Goal: Use online tool/utility: Utilize a website feature to perform a specific function

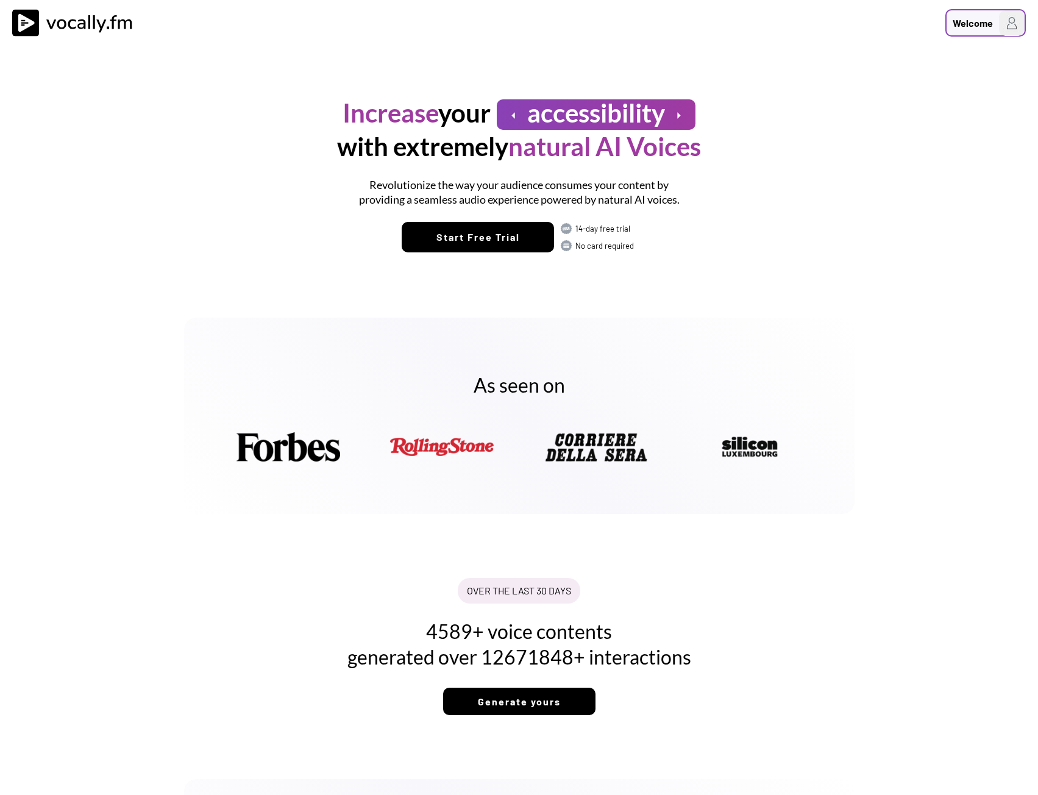
click at [970, 19] on div "Welcome" at bounding box center [973, 23] width 40 height 15
click at [889, 70] on h3 "Login/Signup" at bounding box center [934, 64] width 171 height 15
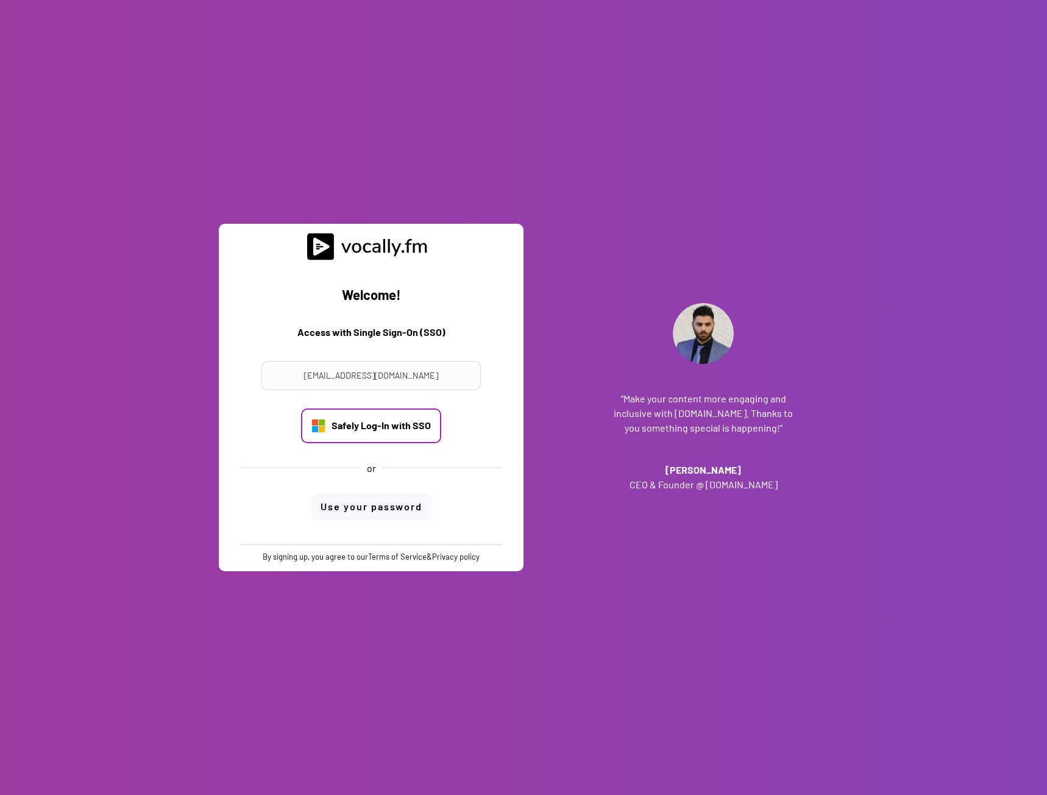
click at [409, 427] on div "Safely Log-In with SSO" at bounding box center [381, 425] width 99 height 13
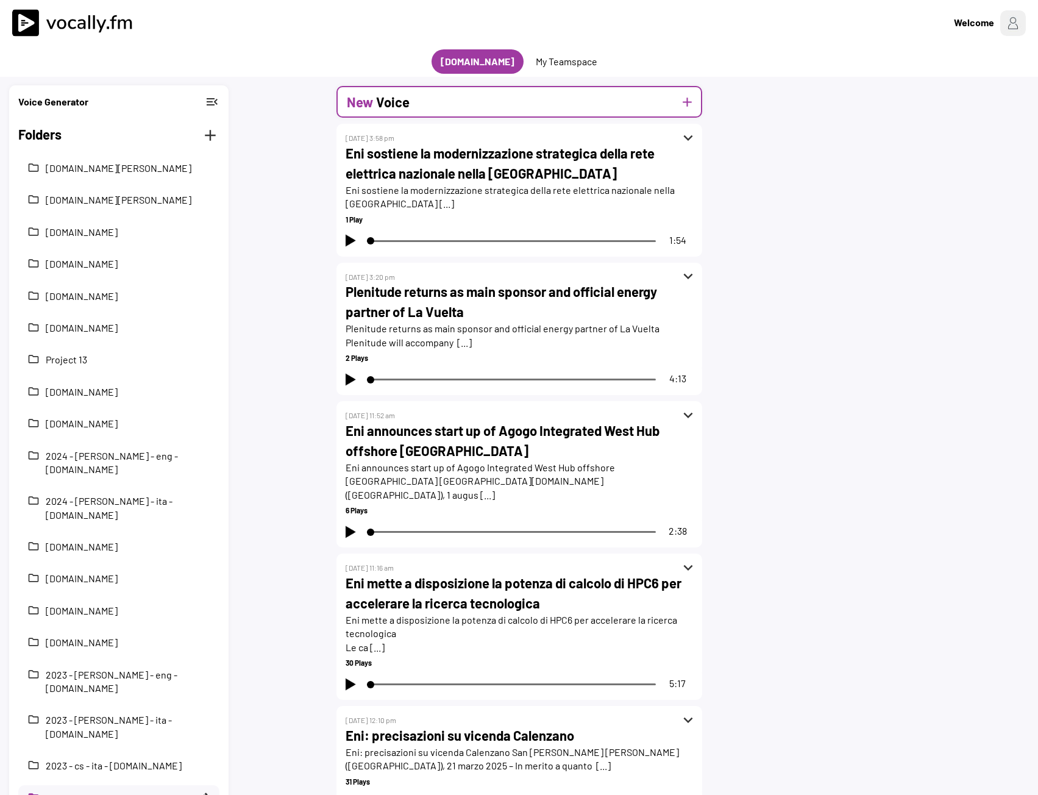
click at [547, 98] on div "New Voice add" at bounding box center [519, 102] width 366 height 32
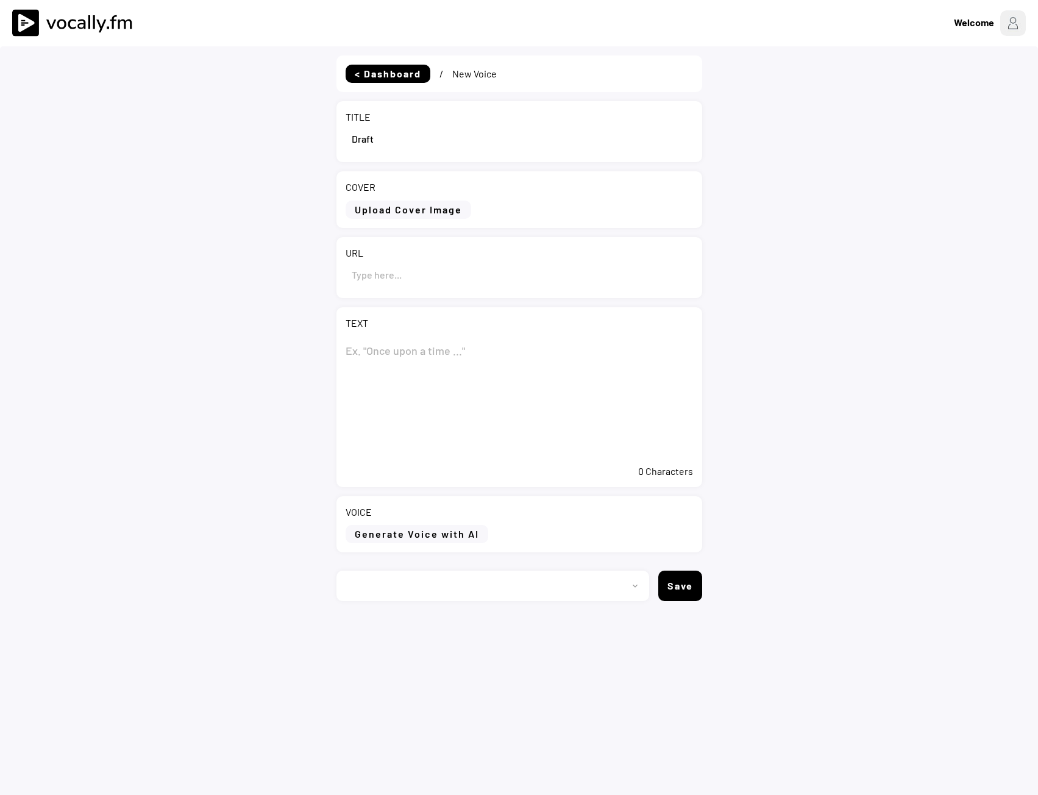
select select ""PLACEHOLDER_1427118222253""
drag, startPoint x: 389, startPoint y: 136, endPoint x: 343, endPoint y: 135, distance: 45.7
click at [343, 135] on div "TITLE" at bounding box center [519, 131] width 366 height 61
paste input "Eni: informativa sull’acquisto di azioni proprie nel periodo compreso tra il 25…"
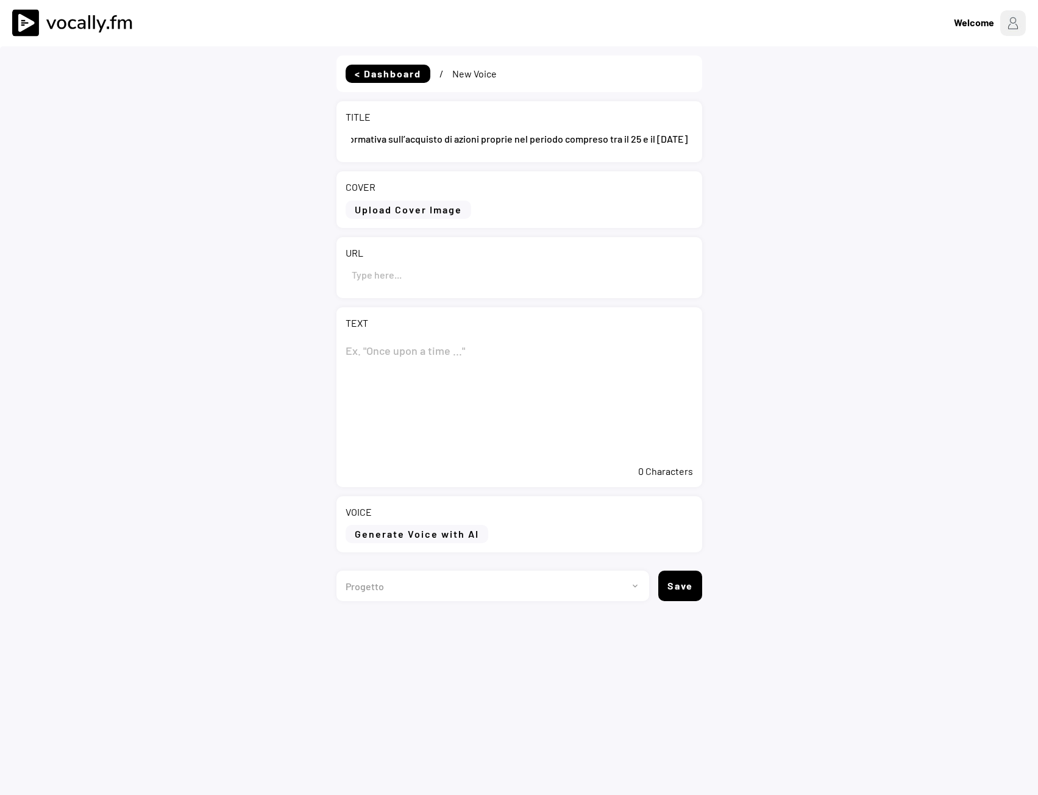
type input "Eni: informativa sull’acquisto di azioni proprie nel periodo compreso tra il 25…"
click at [388, 360] on textarea at bounding box center [519, 397] width 347 height 122
paste textarea "Eni: informativa sull’acquisto di azioni proprie nel periodo compreso tra il 25…"
type textarea "Eni: informativa sull’acquisto di azioni proprie nel periodo compreso tra il 25…"
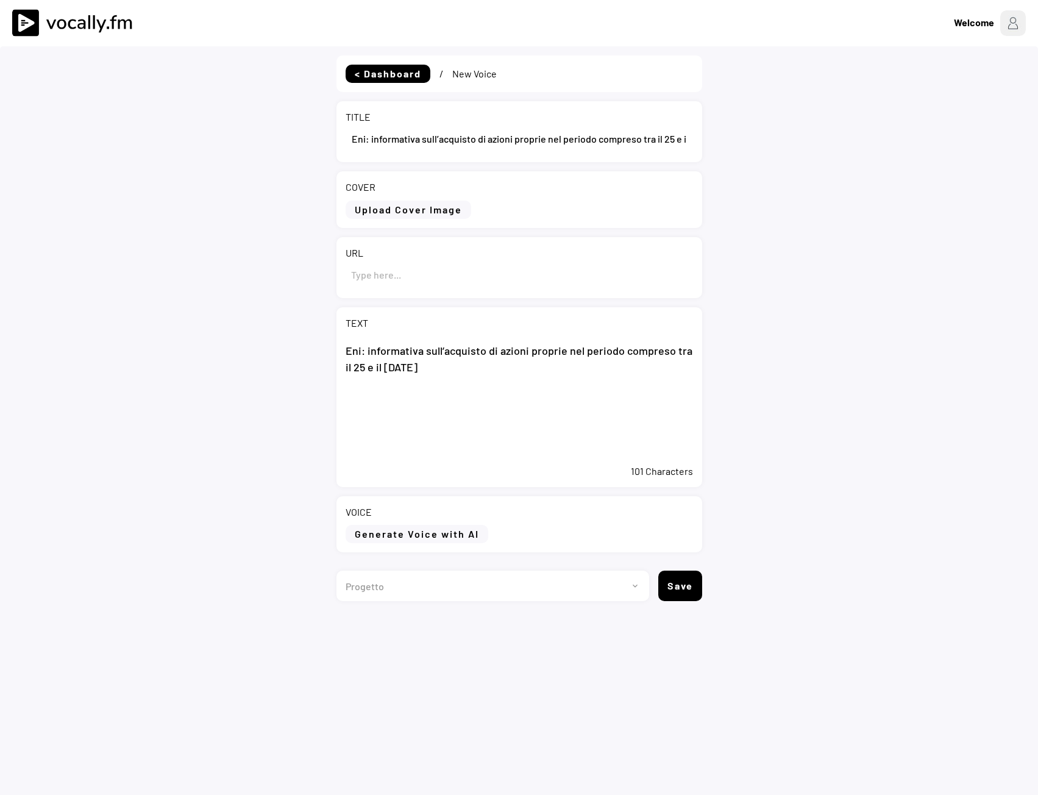
click at [551, 283] on input "input" at bounding box center [519, 274] width 347 height 29
paste input "https://www.eni.com/it-IT/media/comunicati-stampa/2025/09/cs-eni-informativa-ac…"
type input "https://www.eni.com/it-IT/media/comunicati-stampa/2025/09/cs-eni-informativa-ac…"
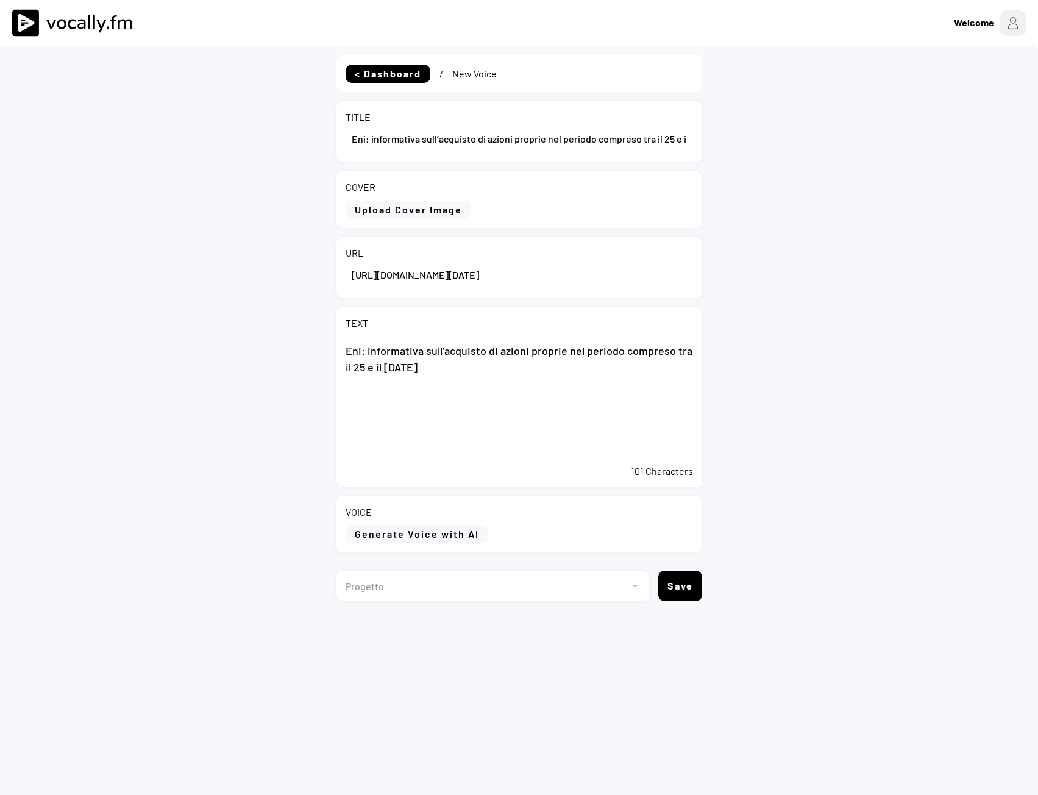
click at [515, 433] on textarea "Eni: informativa sull’acquisto di azioni proprie nel periodo compreso tra il 25…" at bounding box center [519, 397] width 347 height 122
click at [484, 423] on textarea "Eni: informativa sull’acquisto di azioni proprie nel periodo compreso tra il 25…" at bounding box center [519, 397] width 347 height 122
paste textarea "San Donato Milanese (MI), 3 settembre 2025 – Eni ha acquistato nel periodo comp…"
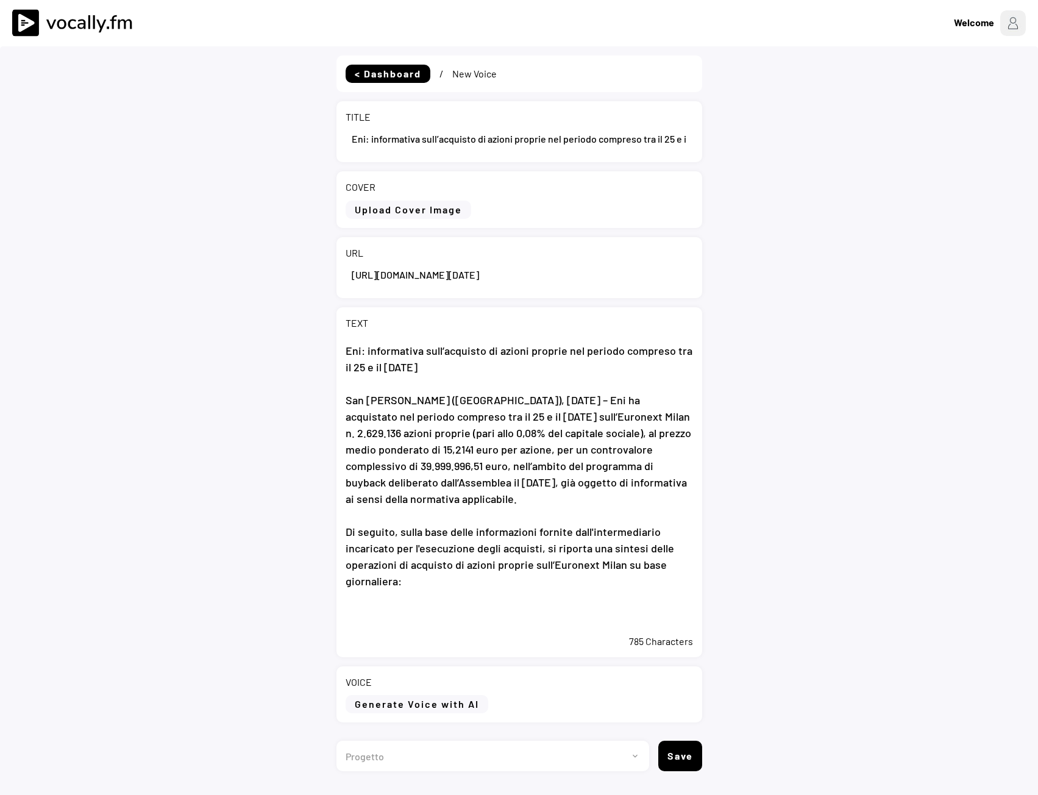
click at [434, 617] on textarea "Eni: informativa sull’acquisto di azioni proprie nel periodo compreso tra il 25…" at bounding box center [519, 482] width 347 height 292
paste textarea "A partire dall’avvio il 20 maggio 2025 del programma di buyback, Eni ha acquist…"
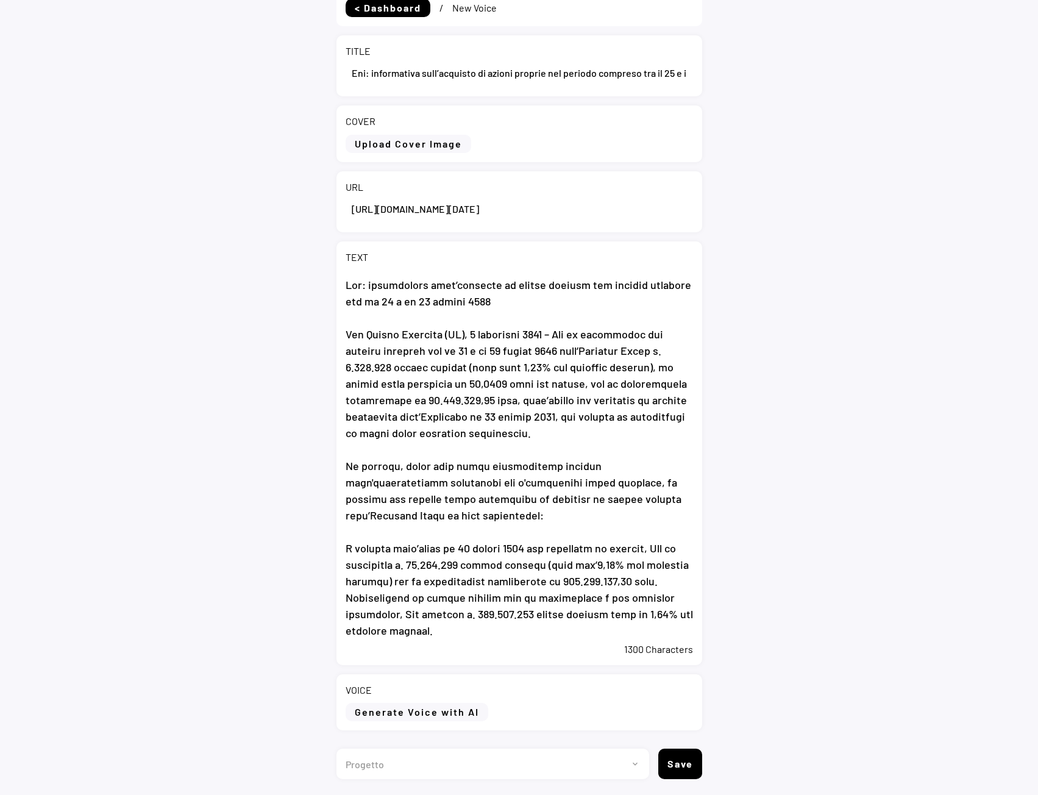
scroll to position [44, 0]
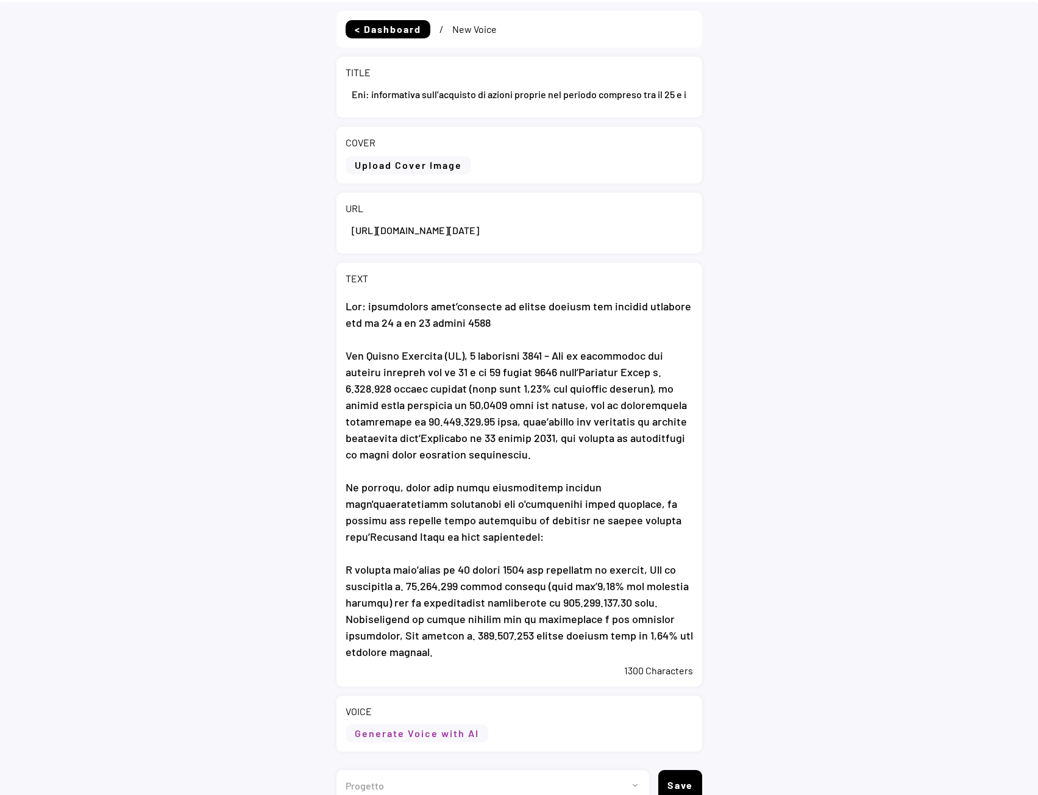
type textarea "Eni: informativa sull’acquisto di azioni proprie nel periodo compreso tra il 25…"
click at [390, 725] on button "Generate Voice with AI" at bounding box center [417, 733] width 143 height 18
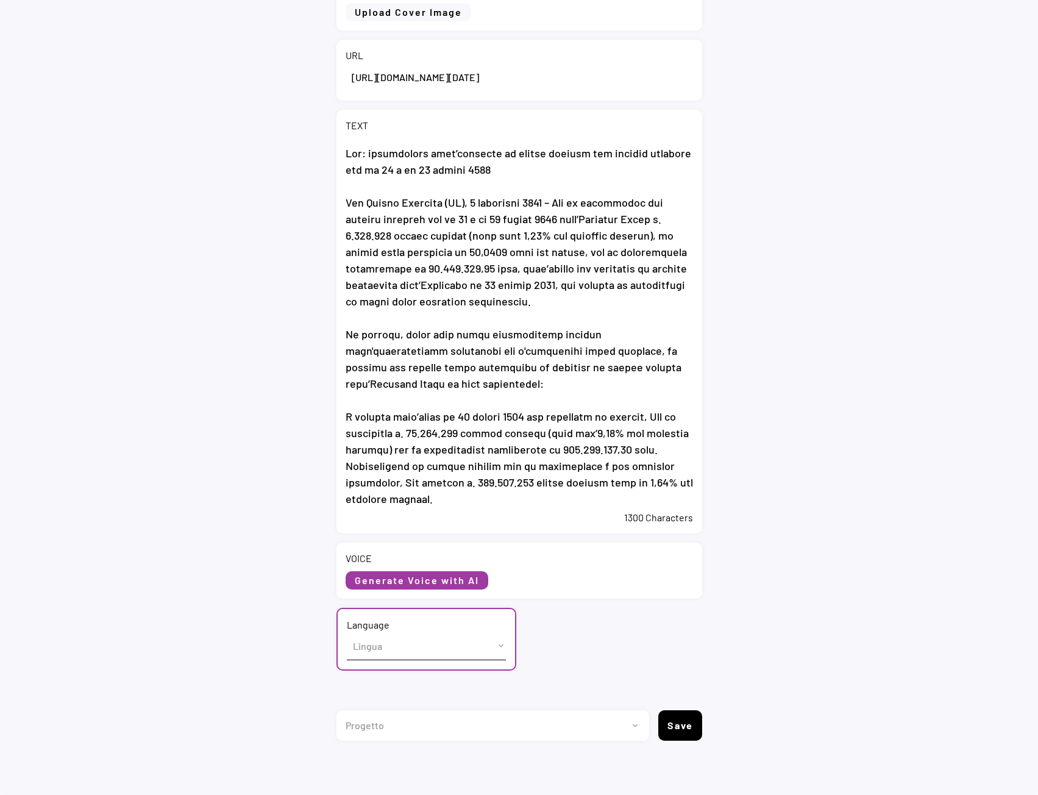
scroll to position [199, 0]
click at [385, 647] on select "Lingua English (US) French (France) Italian (Italy)" at bounding box center [426, 644] width 159 height 27
select select ""Italian (Italy)""
click at [347, 631] on select "Lingua English (US) French (France) Italian (Italy)" at bounding box center [426, 644] width 159 height 27
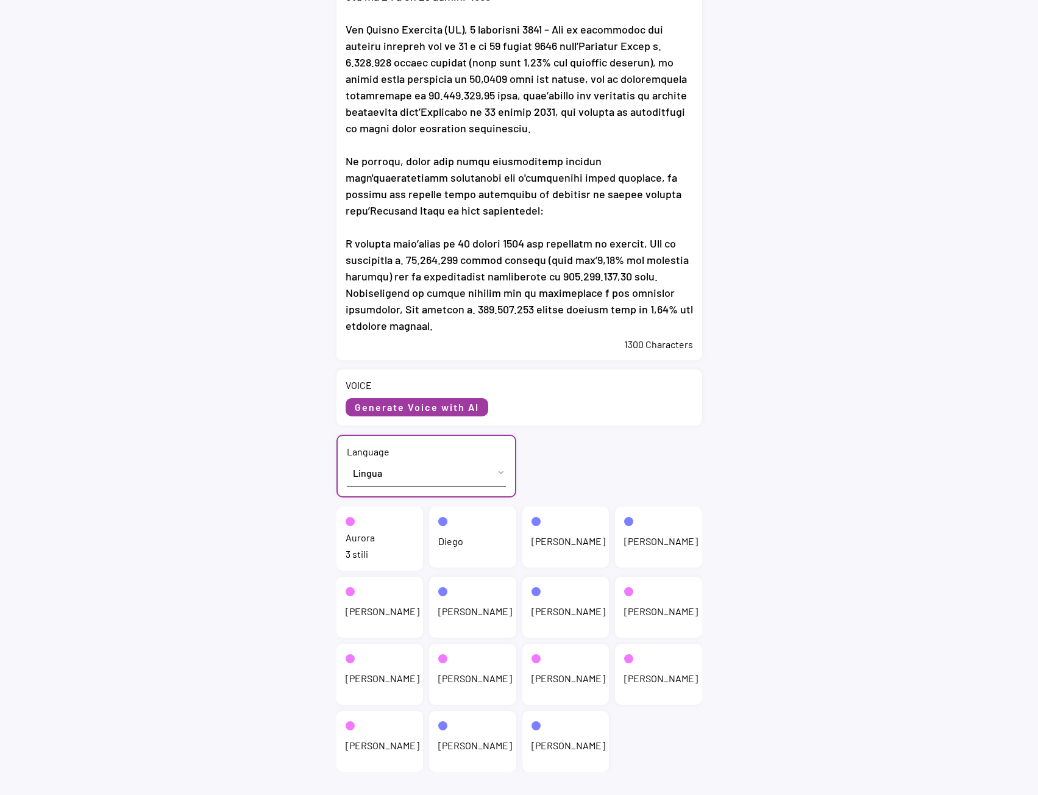
scroll to position [382, 0]
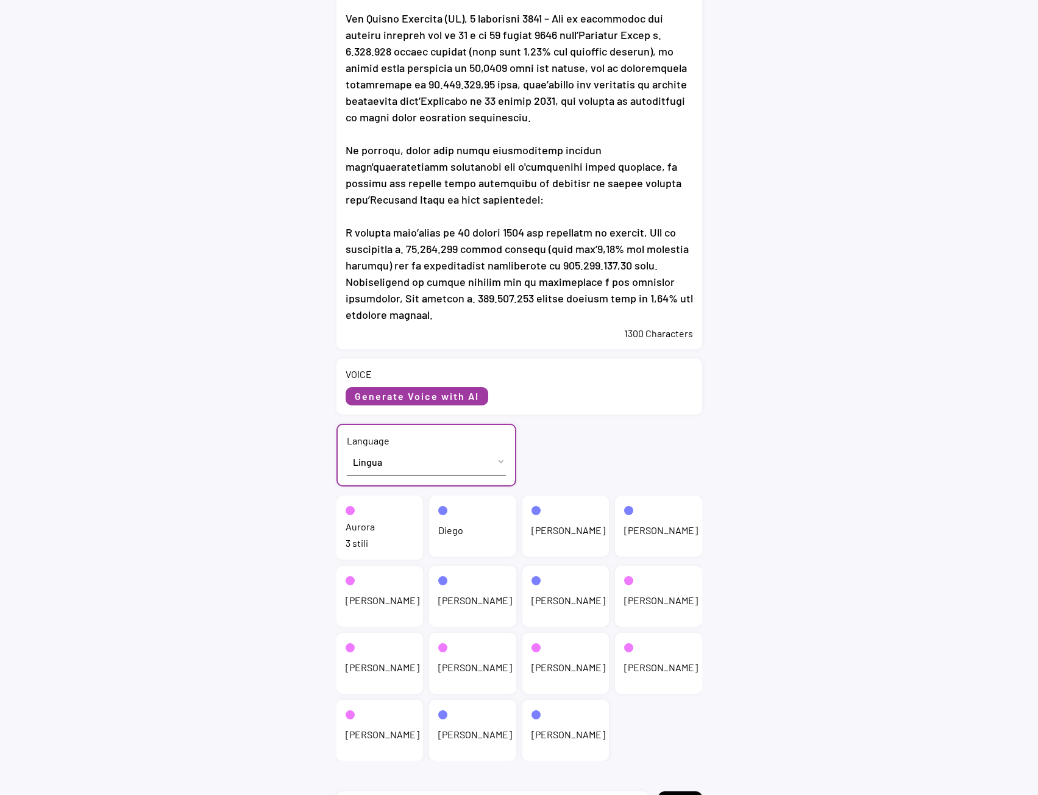
click at [349, 538] on div "3 stili" at bounding box center [380, 542] width 69 height 13
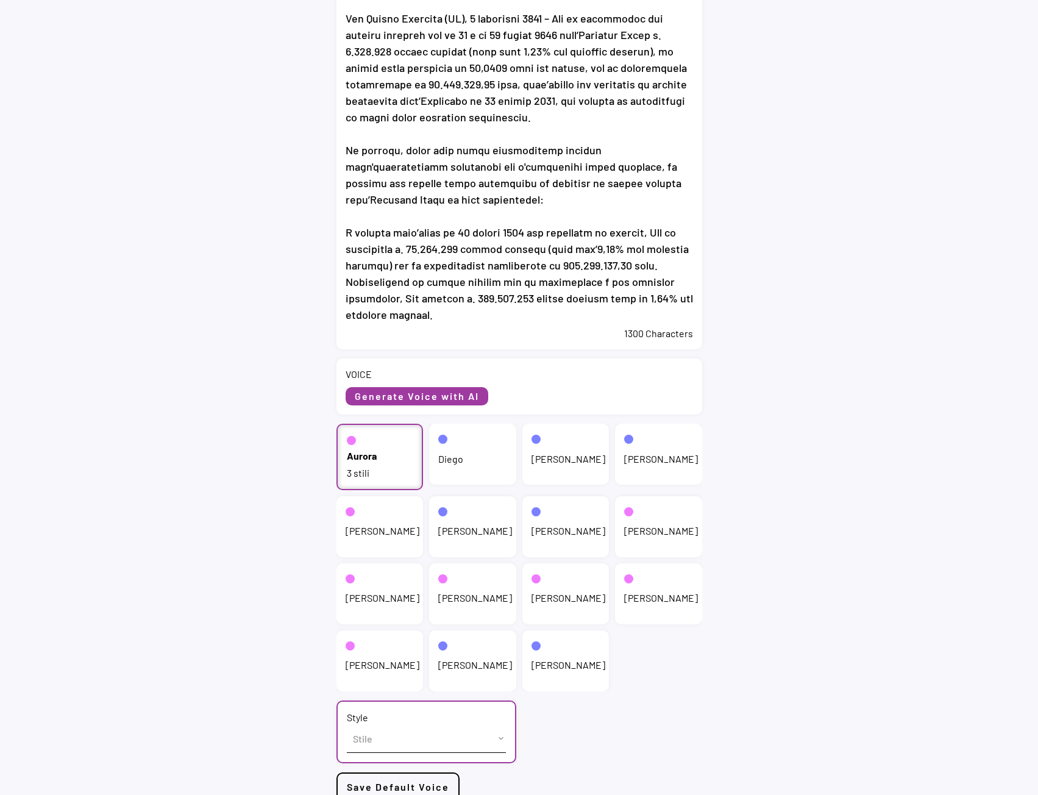
scroll to position [330, 0]
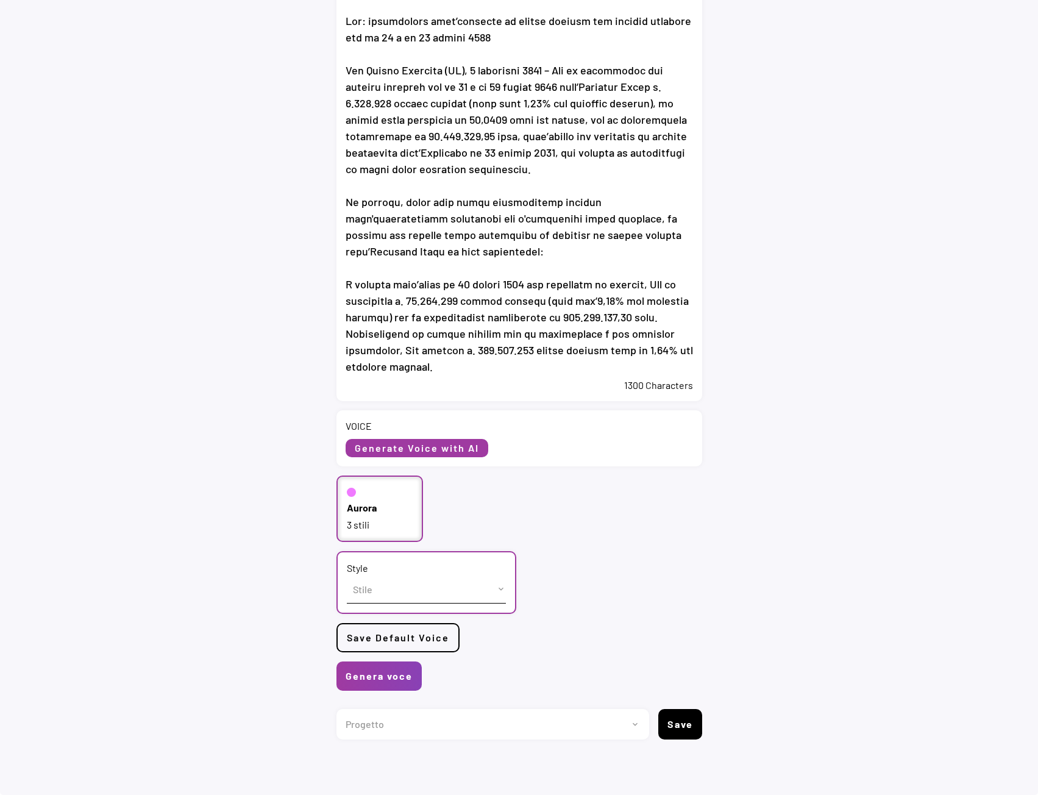
click at [414, 599] on select "Stile cheerful chat Default" at bounding box center [426, 588] width 159 height 27
select select ""chat""
click at [347, 575] on select "Stile cheerful chat Default" at bounding box center [426, 588] width 159 height 27
click at [396, 675] on button "Genera voce" at bounding box center [378, 675] width 85 height 29
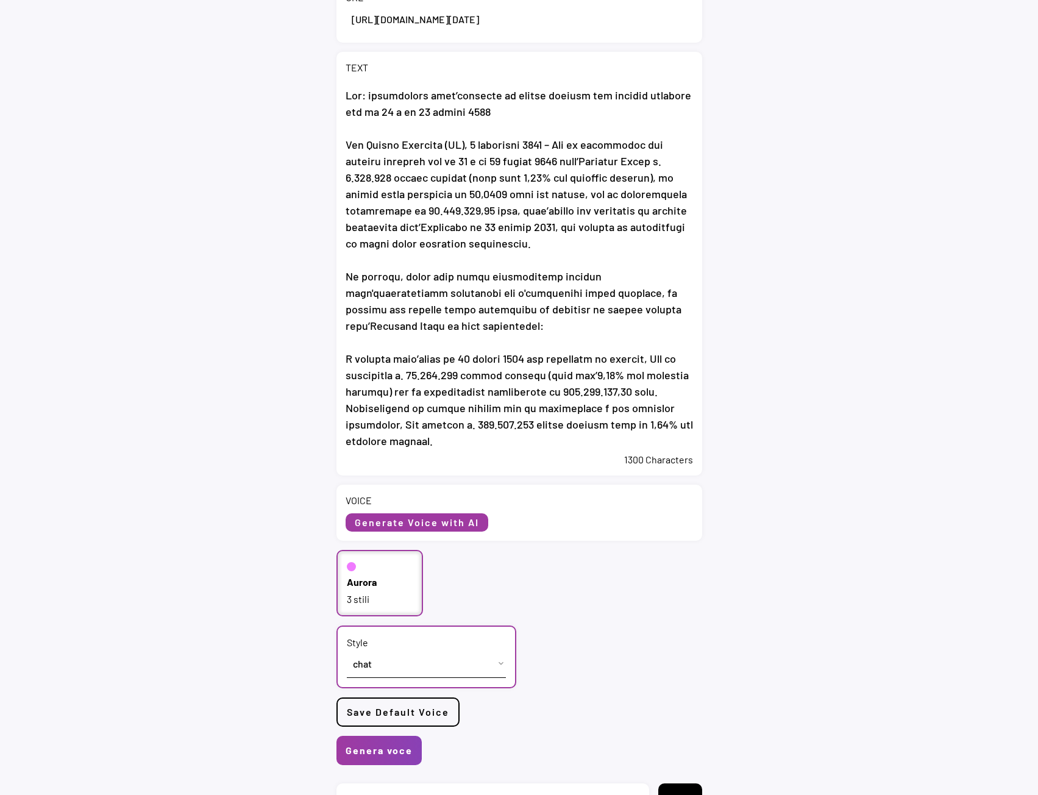
scroll to position [86, 0]
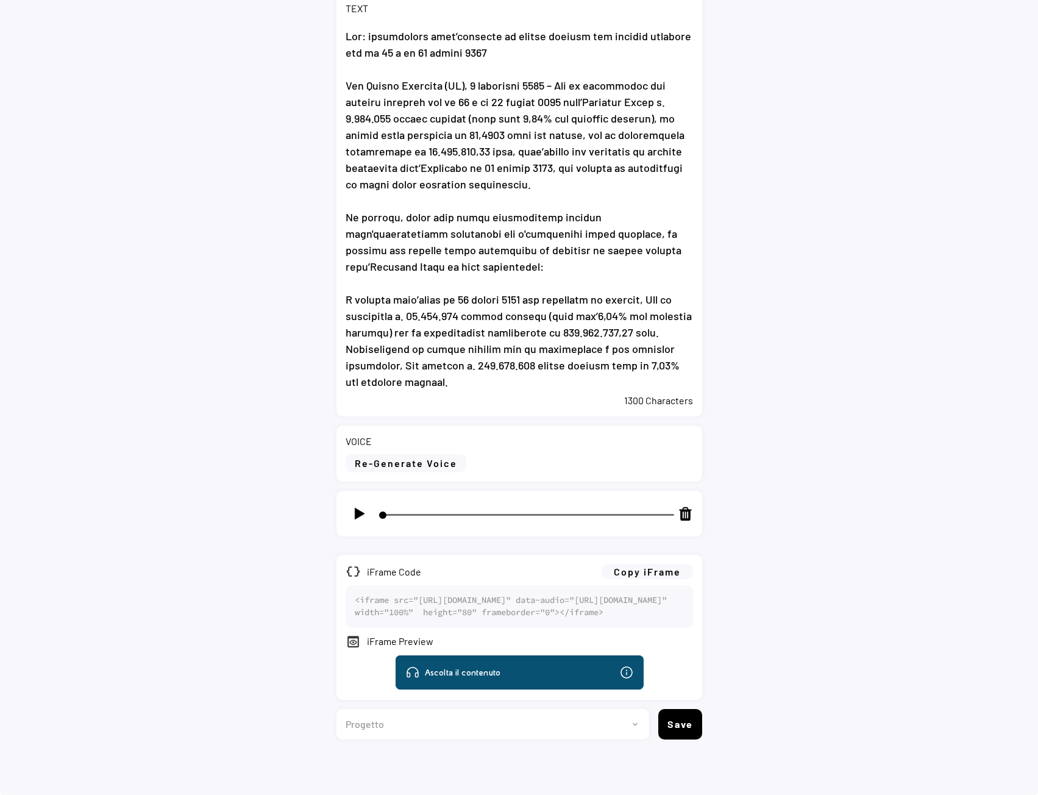
scroll to position [362, 0]
click at [635, 564] on button "Copy iFrame" at bounding box center [647, 571] width 91 height 15
click at [493, 731] on select "Progetto 2023 - cs - eng - eni.com 2023 - cs - ita - eni.com 2023 - storie - it…" at bounding box center [488, 724] width 304 height 30
select select ""1348695171700984260__LOOKUP__1735904233799x559431839768379400""
click at [336, 709] on select "Progetto 2023 - cs - eng - eni.com 2023 - cs - ita - eni.com 2023 - storie - it…" at bounding box center [488, 724] width 304 height 30
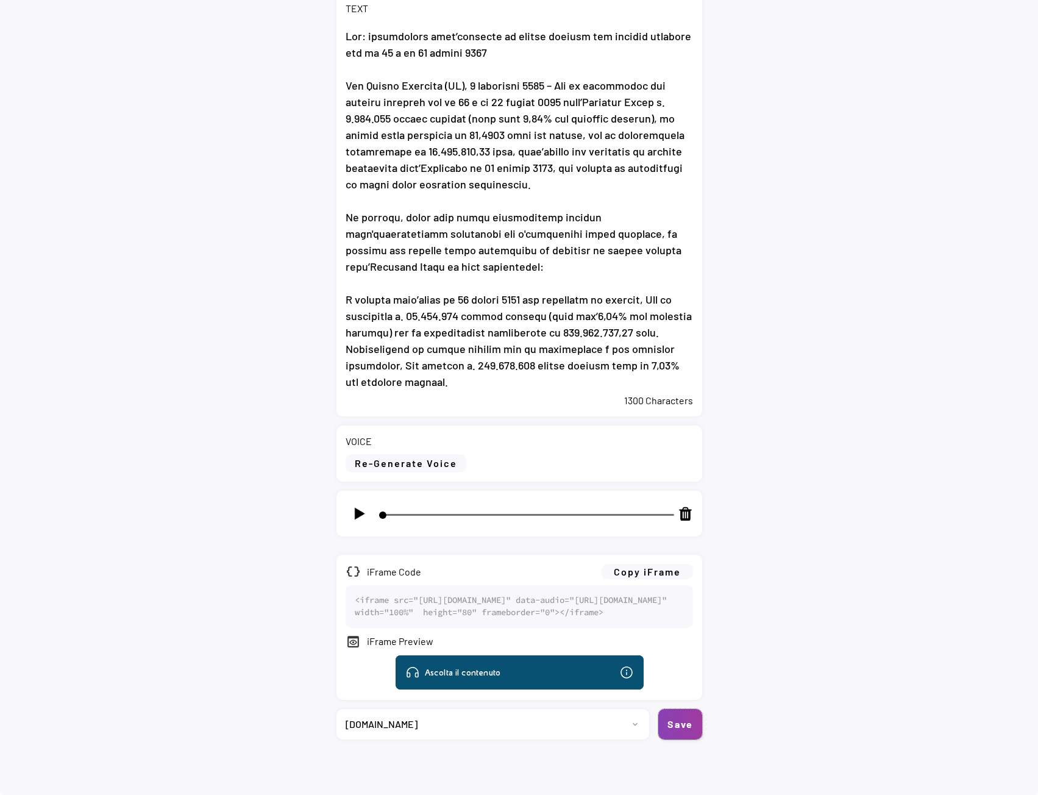
click at [666, 717] on button "Save" at bounding box center [680, 724] width 44 height 30
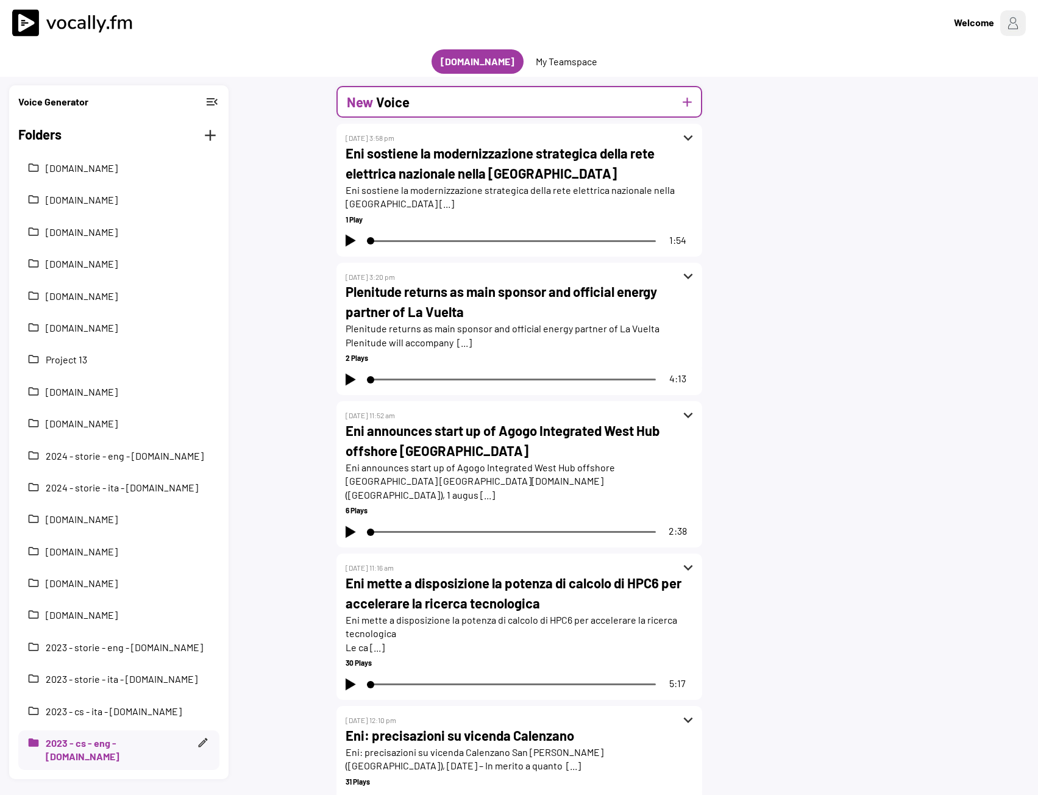
click at [410, 110] on div "New Voice add" at bounding box center [519, 102] width 366 height 32
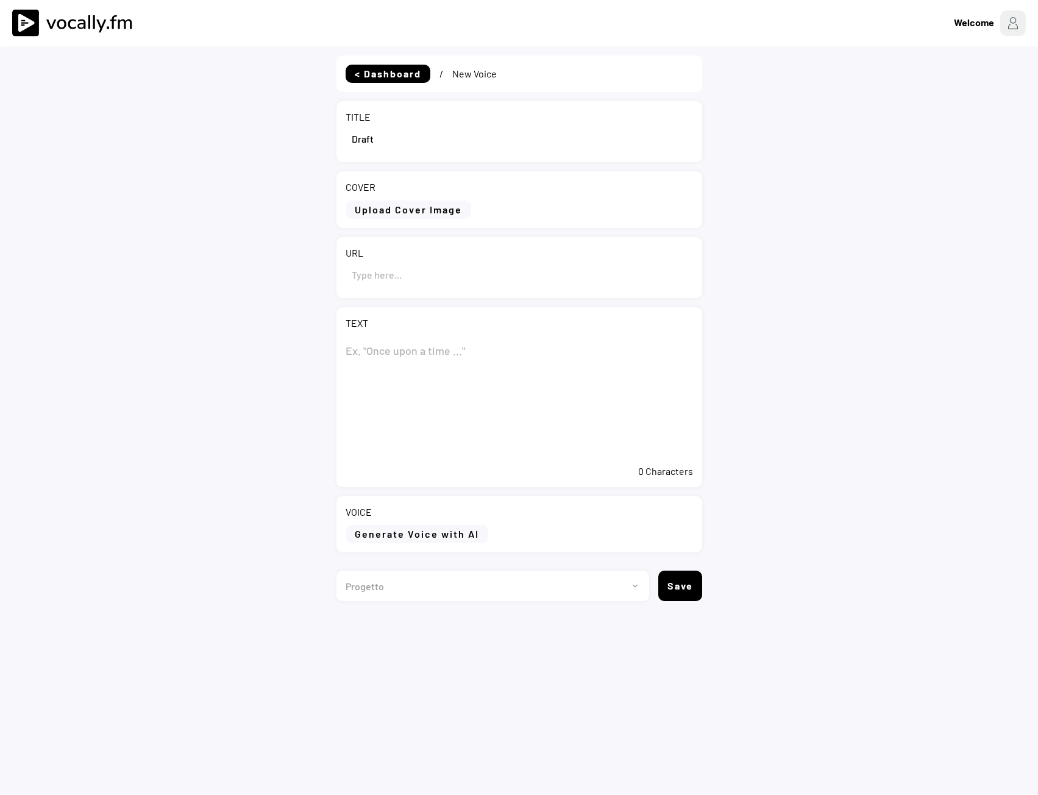
select select ""1348695171700984260__LOOKUP__1735904233799x559431839768379400""
drag, startPoint x: 373, startPoint y: 141, endPoint x: 338, endPoint y: 137, distance: 35.7
click at [338, 137] on div "TITLE" at bounding box center [519, 131] width 366 height 61
paste input "Eni: report on the purchase of treasury shares during the period from [DATE] to…"
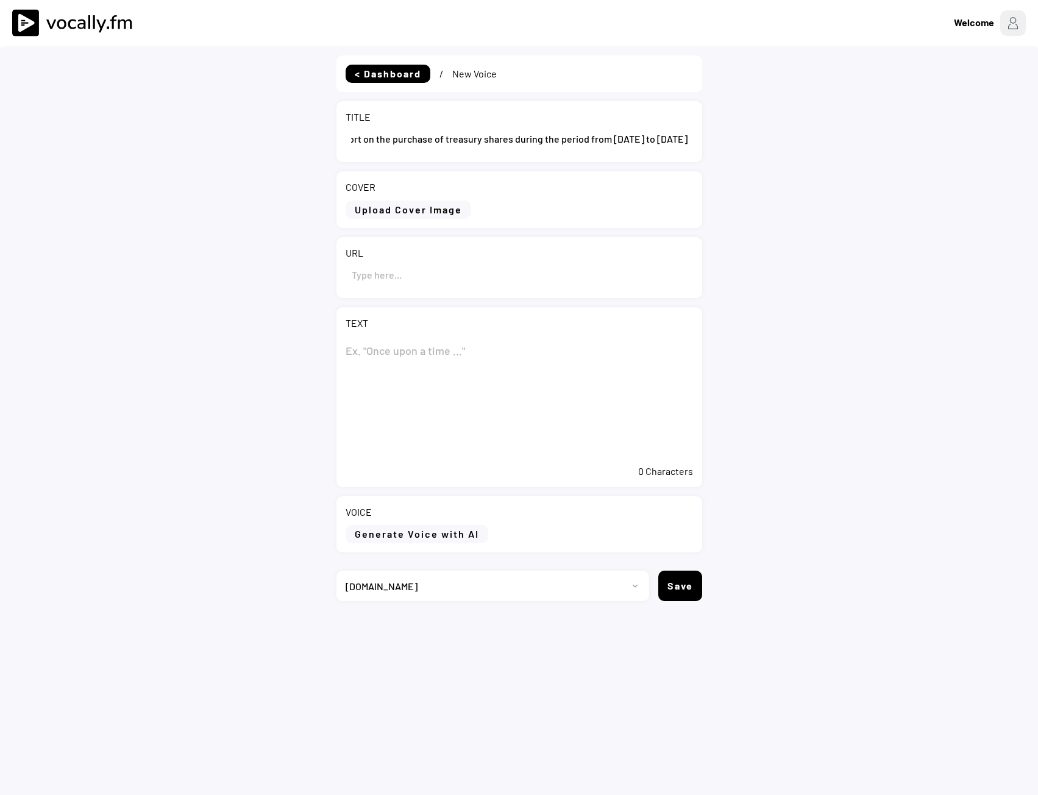
type input "Eni: report on the purchase of treasury shares during the period from [DATE] to…"
click at [407, 361] on textarea at bounding box center [519, 397] width 347 height 122
paste textarea "Eni: report on the purchase of treasury shares during the period from 25 to 29 …"
click at [358, 420] on textarea "Eni: report on the purchase of treasury shares during the period from 25 to 29 …" at bounding box center [519, 397] width 347 height 122
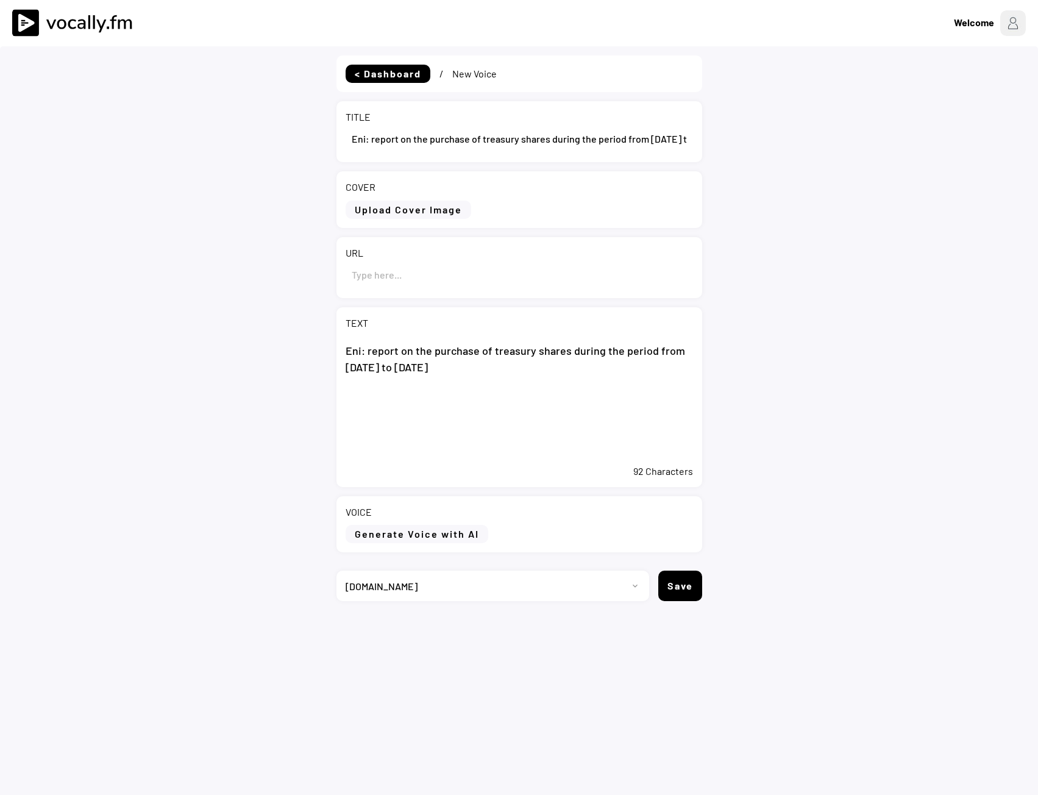
paste textarea "San Donato Milanese (Milan), 3 September 2025 – During the period from 25 to 29…"
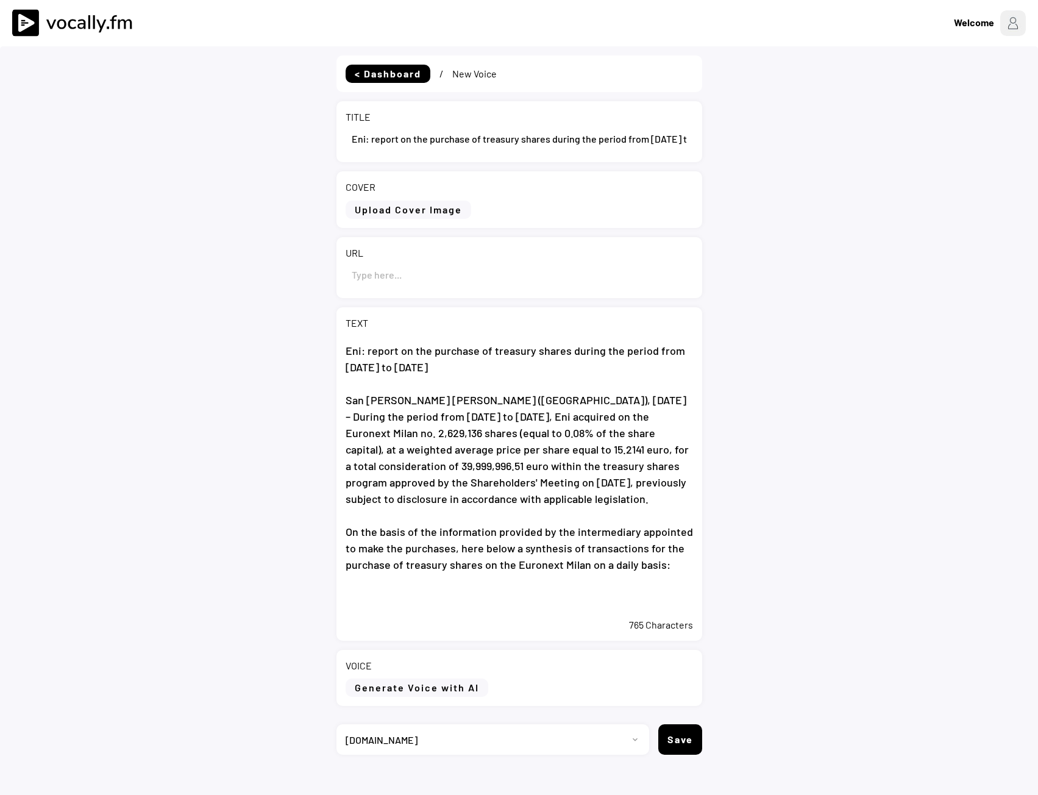
click at [386, 600] on textarea "Eni: report on the purchase of treasury shares during the period from 25 to 29 …" at bounding box center [519, 473] width 347 height 275
paste textarea "From the start on 20 May 2025 of the buyback program, Eni acquired no. 51,052,6…"
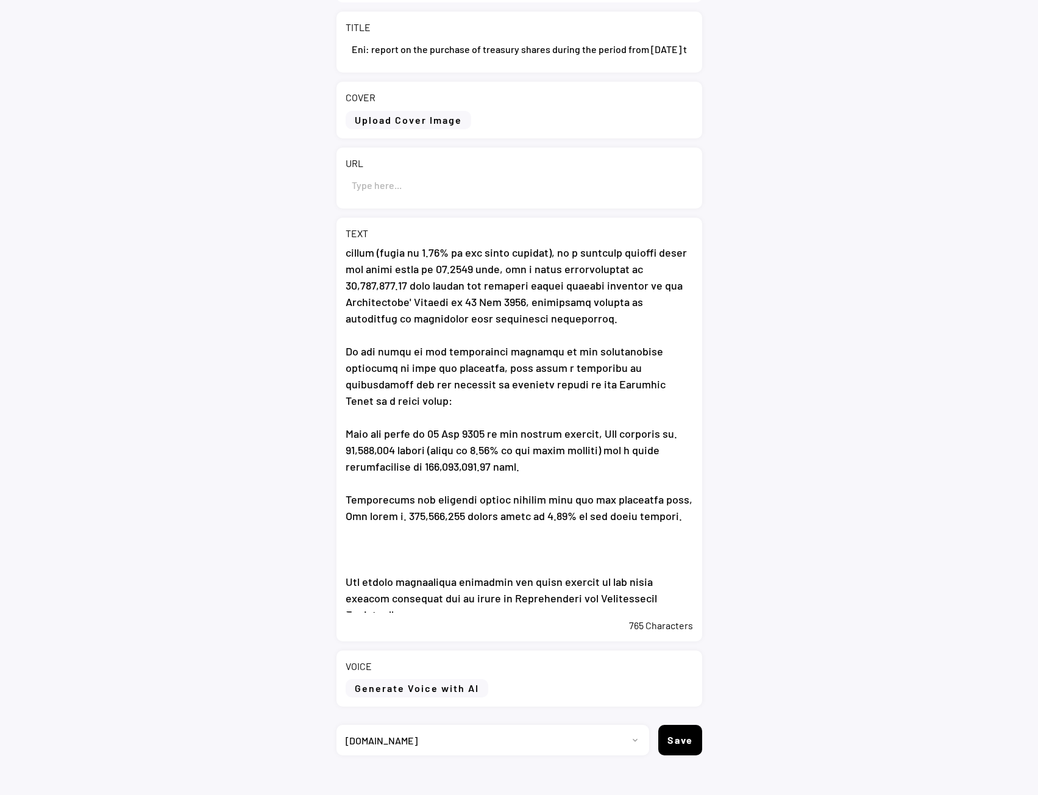
scroll to position [105, 0]
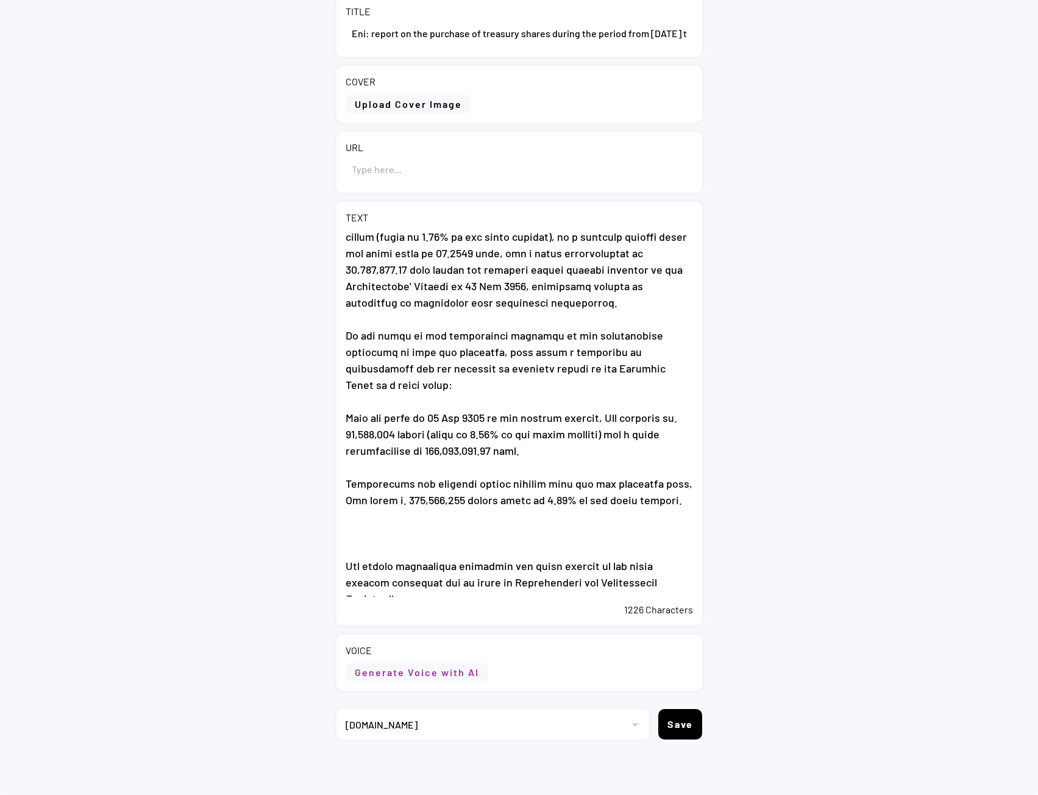
type textarea "Eni: report on the purchase of treasury shares during the period from 25 to 29 …"
click at [446, 671] on button "Generate Voice with AI" at bounding box center [417, 672] width 143 height 18
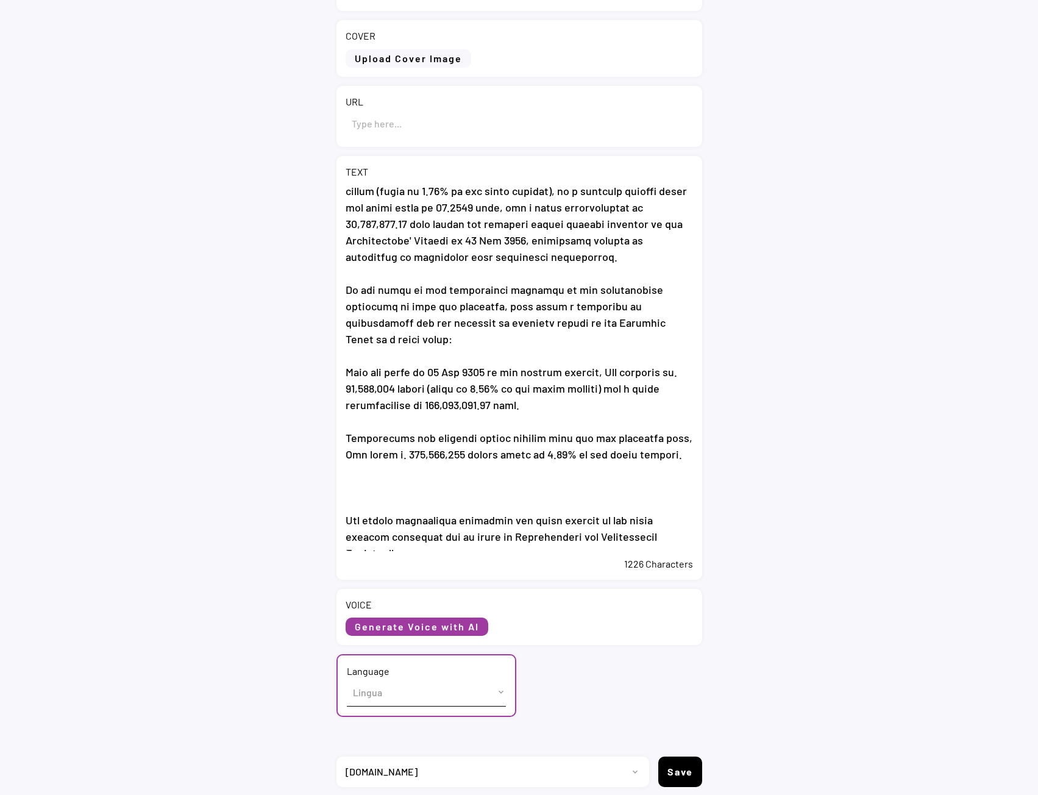
scroll to position [199, 0]
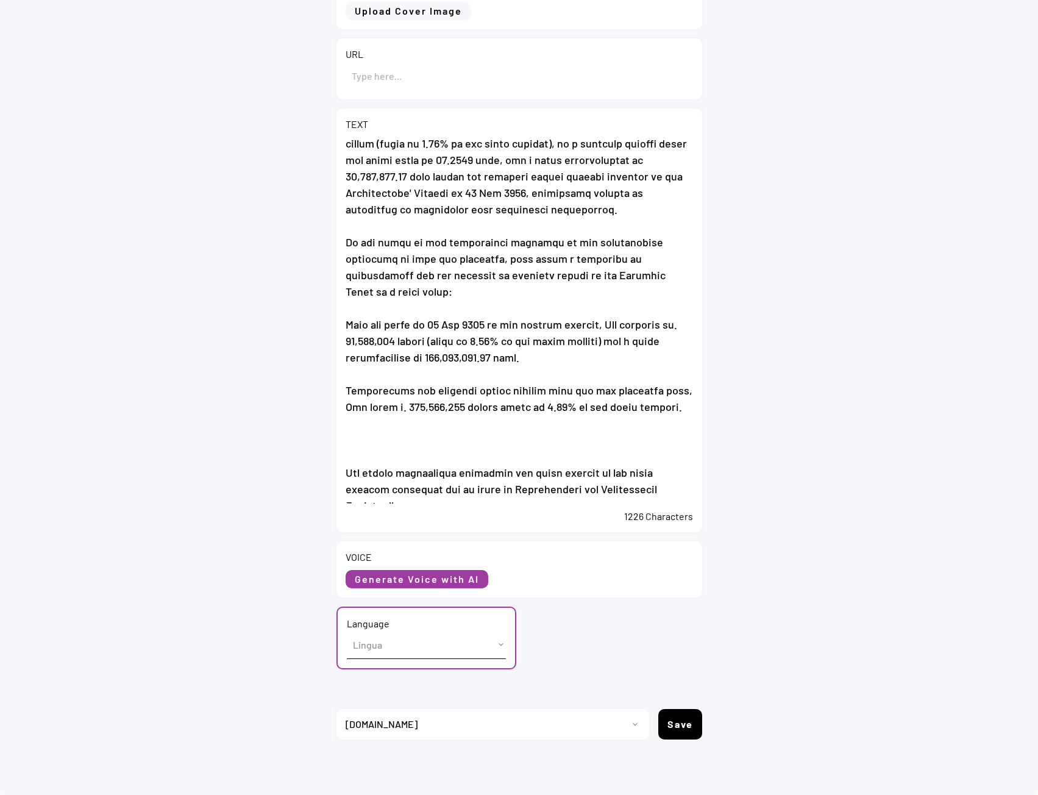
click at [408, 648] on select "Lingua English (US) French (France) Italian (Italy)" at bounding box center [426, 644] width 159 height 27
select select ""English (US)""
click at [347, 631] on select "Lingua English (US) French (France) Italian (Italy)" at bounding box center [426, 644] width 159 height 27
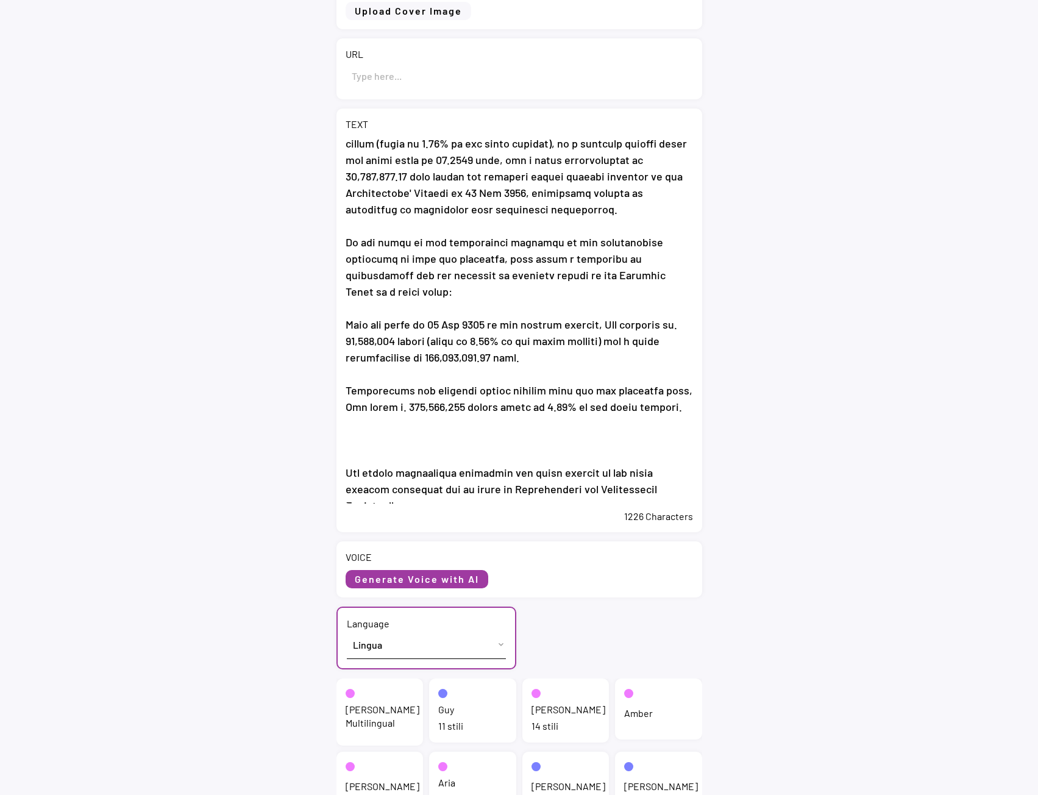
scroll to position [260, 0]
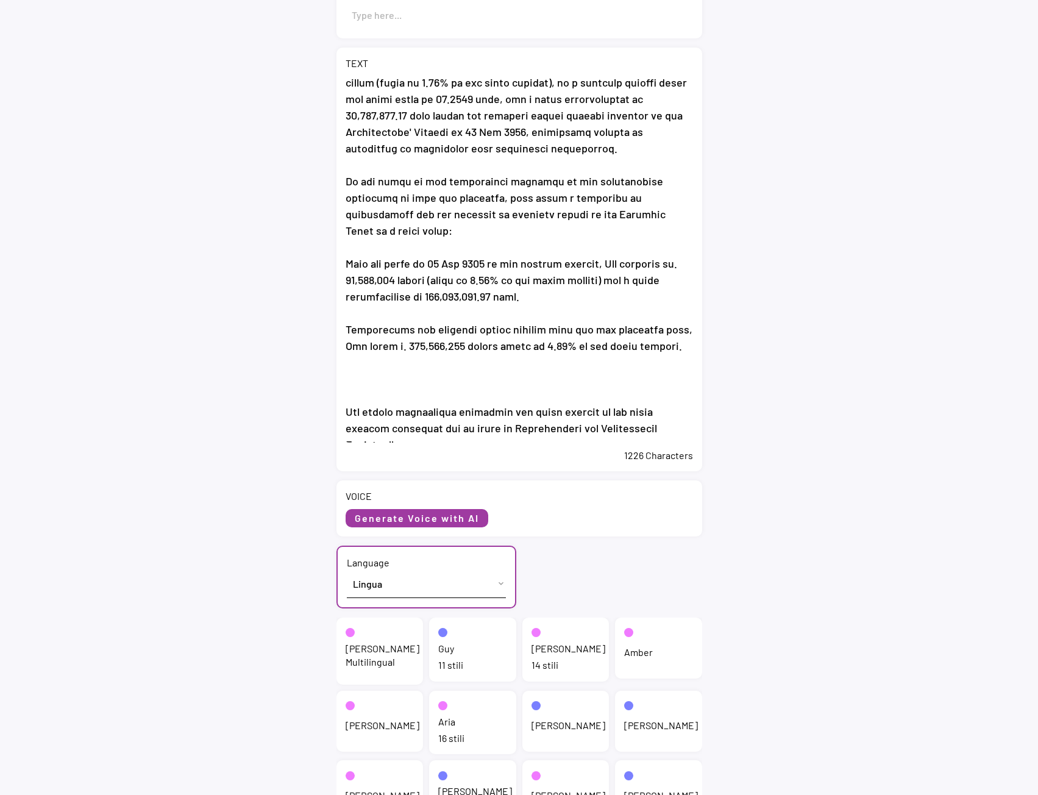
click at [376, 664] on div "Jenny Multilingual" at bounding box center [383, 655] width 74 height 27
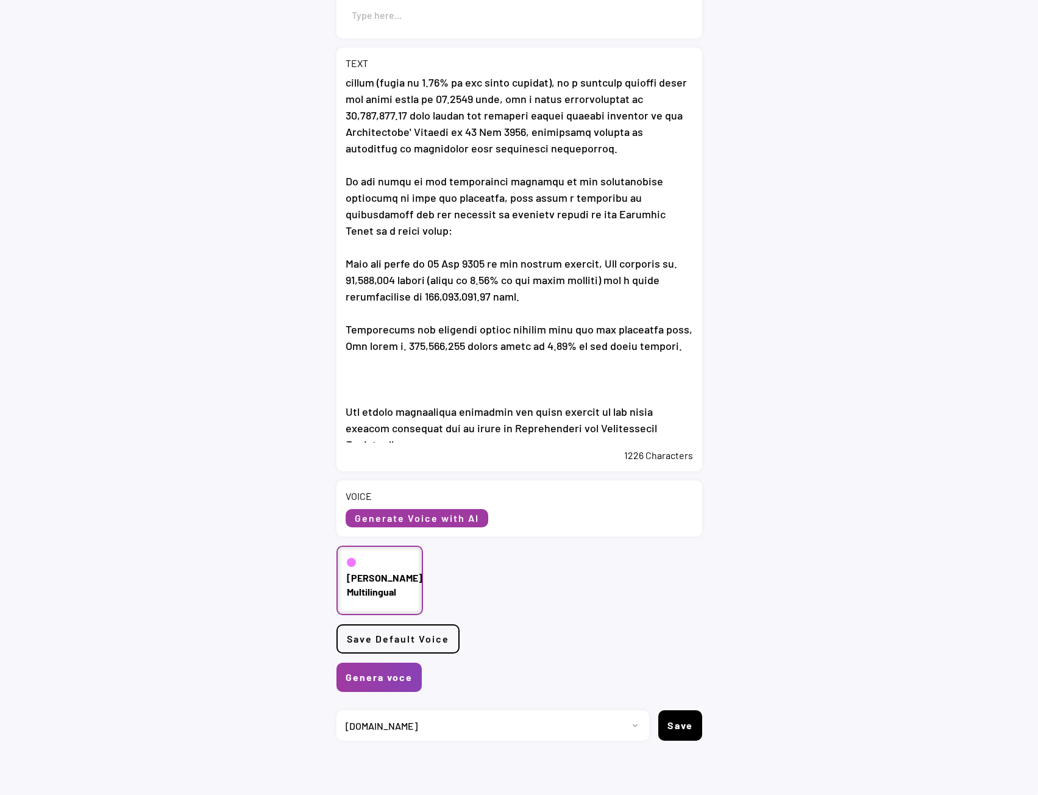
scroll to position [261, 0]
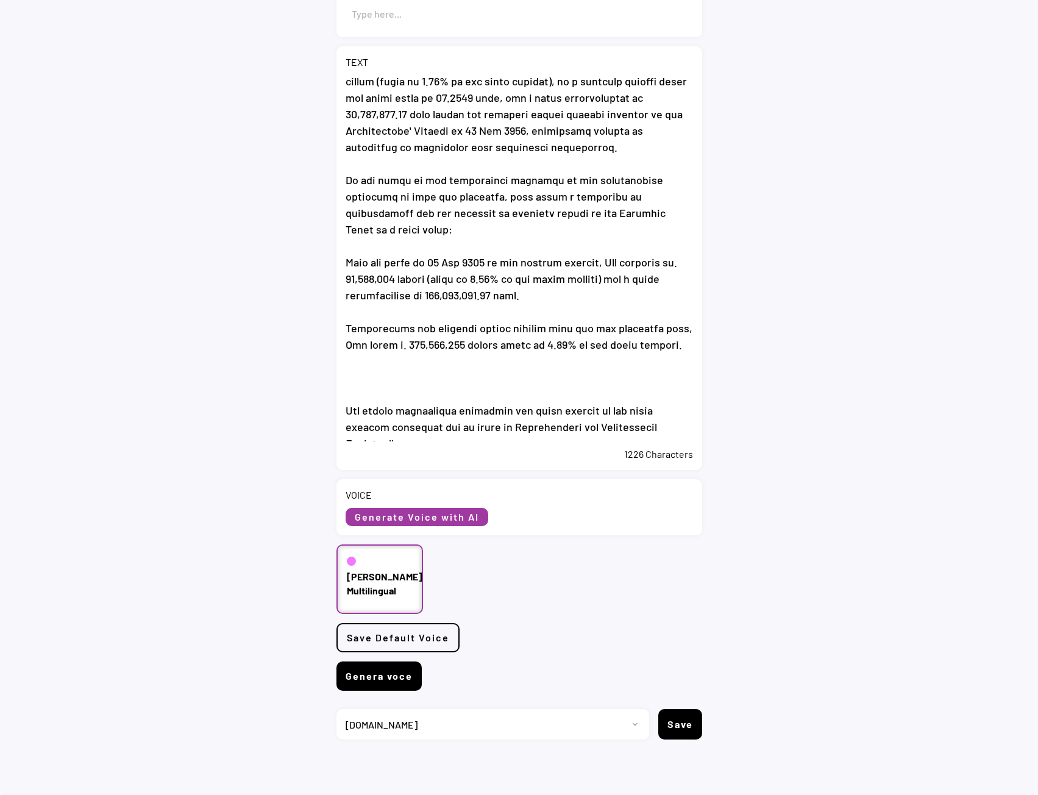
click at [403, 679] on button "Genera voce" at bounding box center [378, 675] width 85 height 29
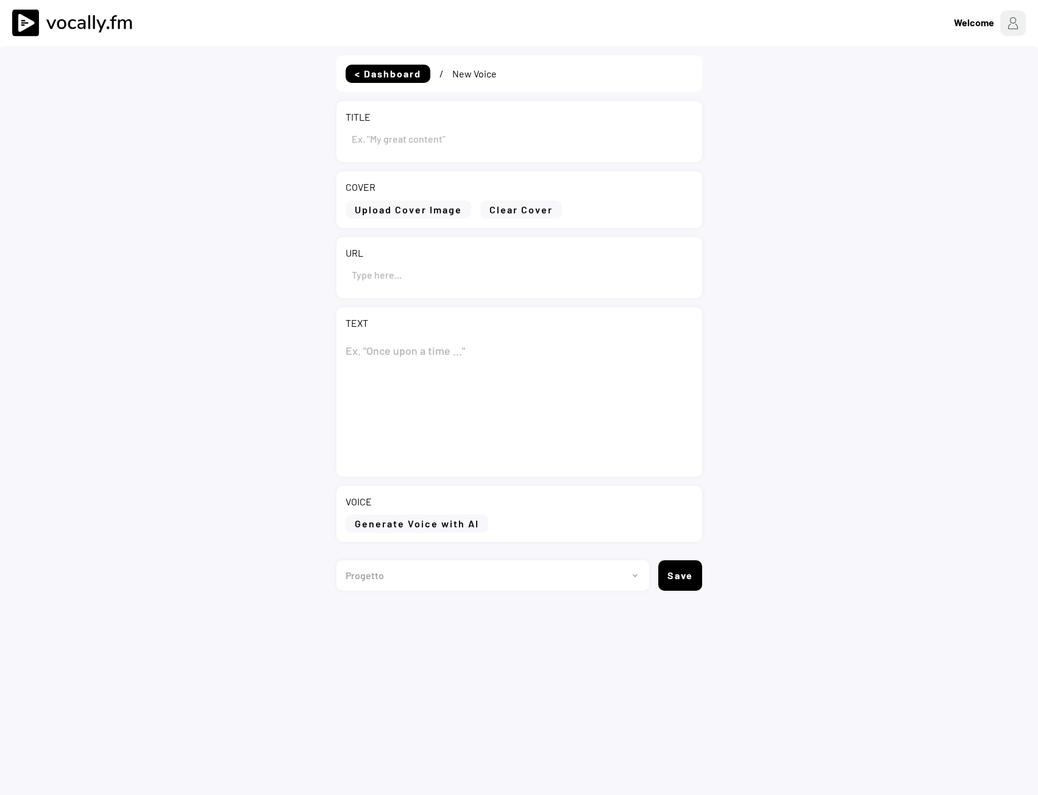
type input "Eni: report on the purchase of treasury shares during the period from [DATE] to…"
type textarea "Lor: ipsumd si ame consecte ad elitsedd eiusmo tempor inc utlabo etdo 11 ma 21 …"
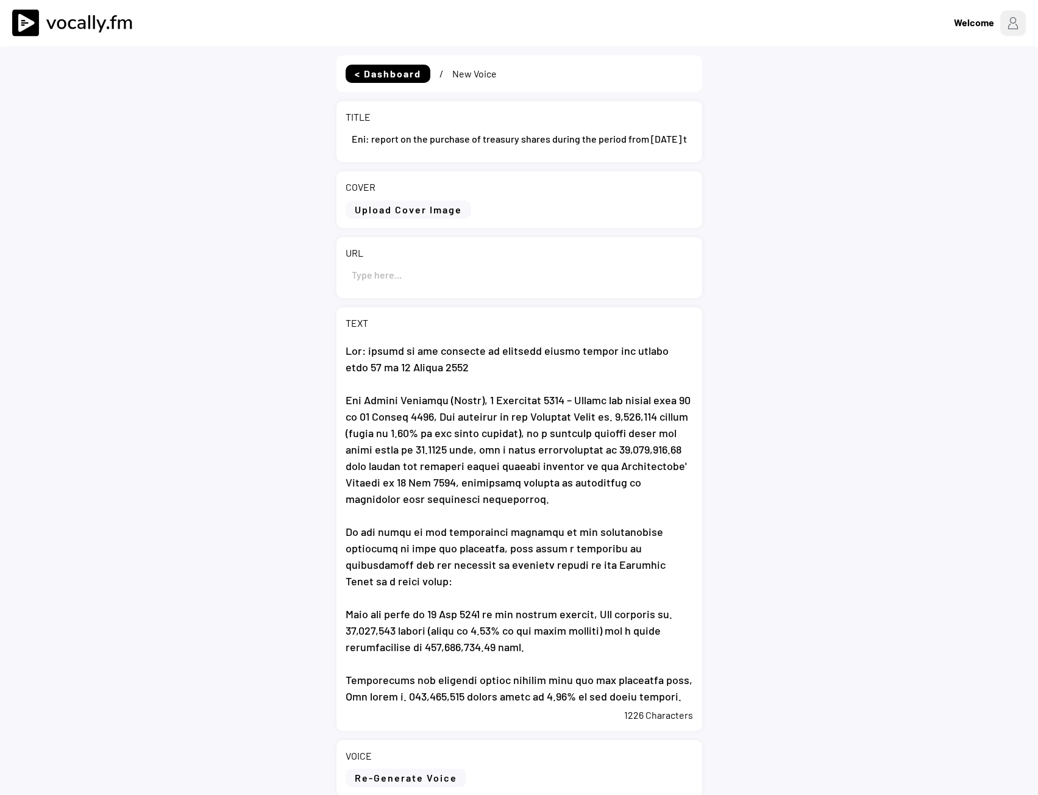
select select ""1348695171700984260__LOOKUP__1735904233799x559431839768379400""
click at [424, 262] on input "input" at bounding box center [519, 274] width 347 height 29
paste input "[URL][DOMAIN_NAME][DATE]"
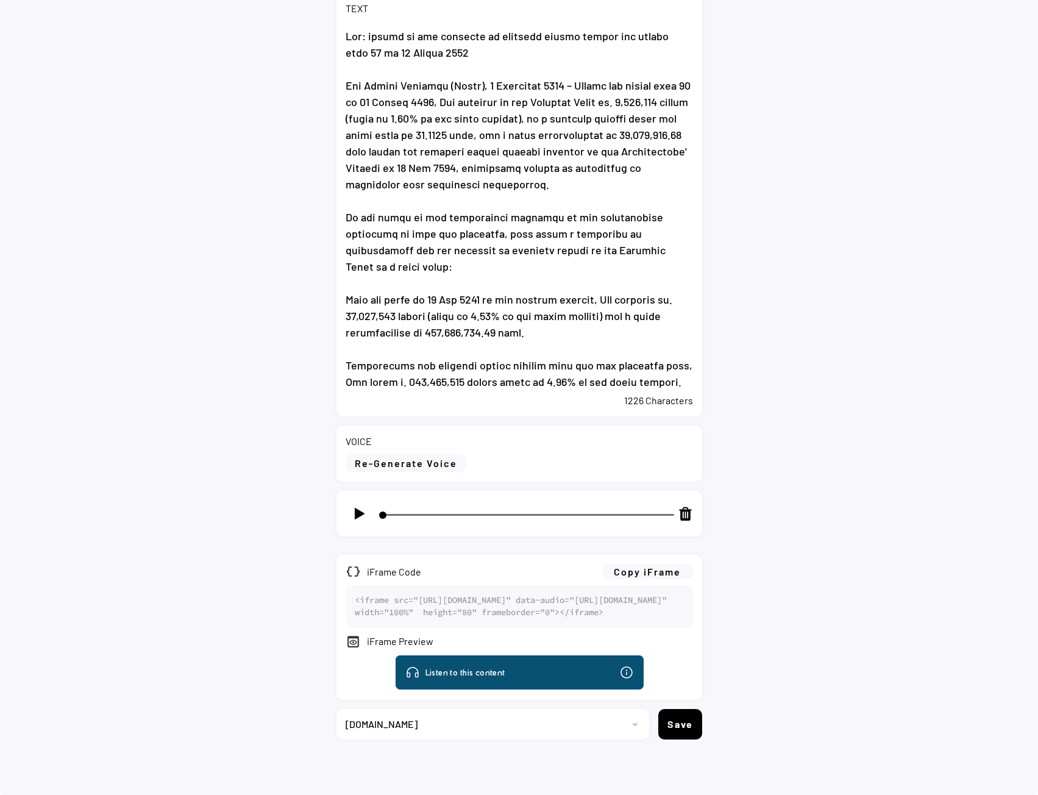
scroll to position [362, 0]
type input "https://www.eni.com/en-IT/media/press-release/2025/09/pr-eni-report-purchase-tr…"
click at [642, 564] on button "Copy iFrame" at bounding box center [647, 571] width 91 height 15
click at [416, 717] on select "Progetto 2023 - cs - eng - eni.com 2023 - cs - ita - eni.com 2023 - storie - it…" at bounding box center [488, 724] width 304 height 30
select select ""1348695171700984260__LOOKUP__1735904392009x606523124540768300""
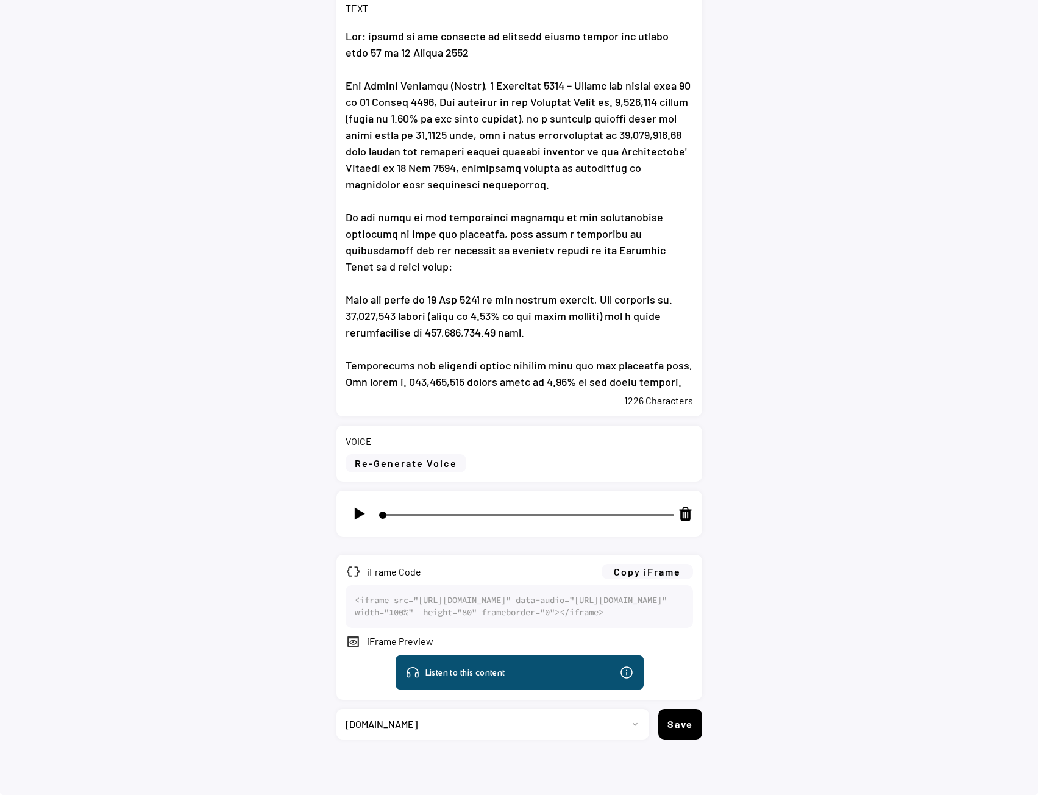
click at [336, 709] on select "Progetto 2023 - cs - eng - eni.com 2023 - cs - ita - eni.com 2023 - storie - it…" at bounding box center [488, 724] width 304 height 30
click at [689, 733] on button "Save" at bounding box center [680, 724] width 44 height 30
